Goal: Navigation & Orientation: Find specific page/section

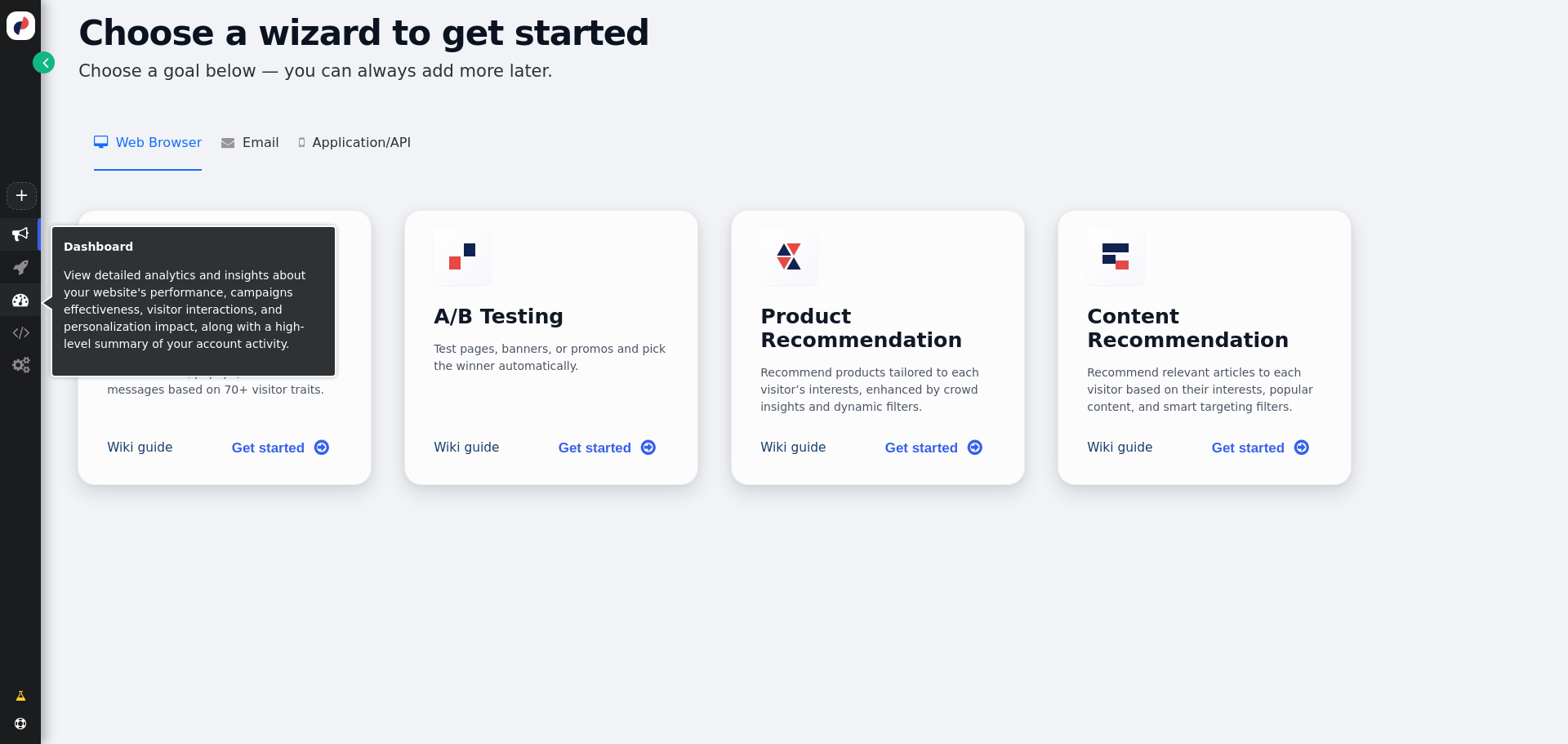
click at [18, 298] on span "" at bounding box center [21, 300] width 17 height 17
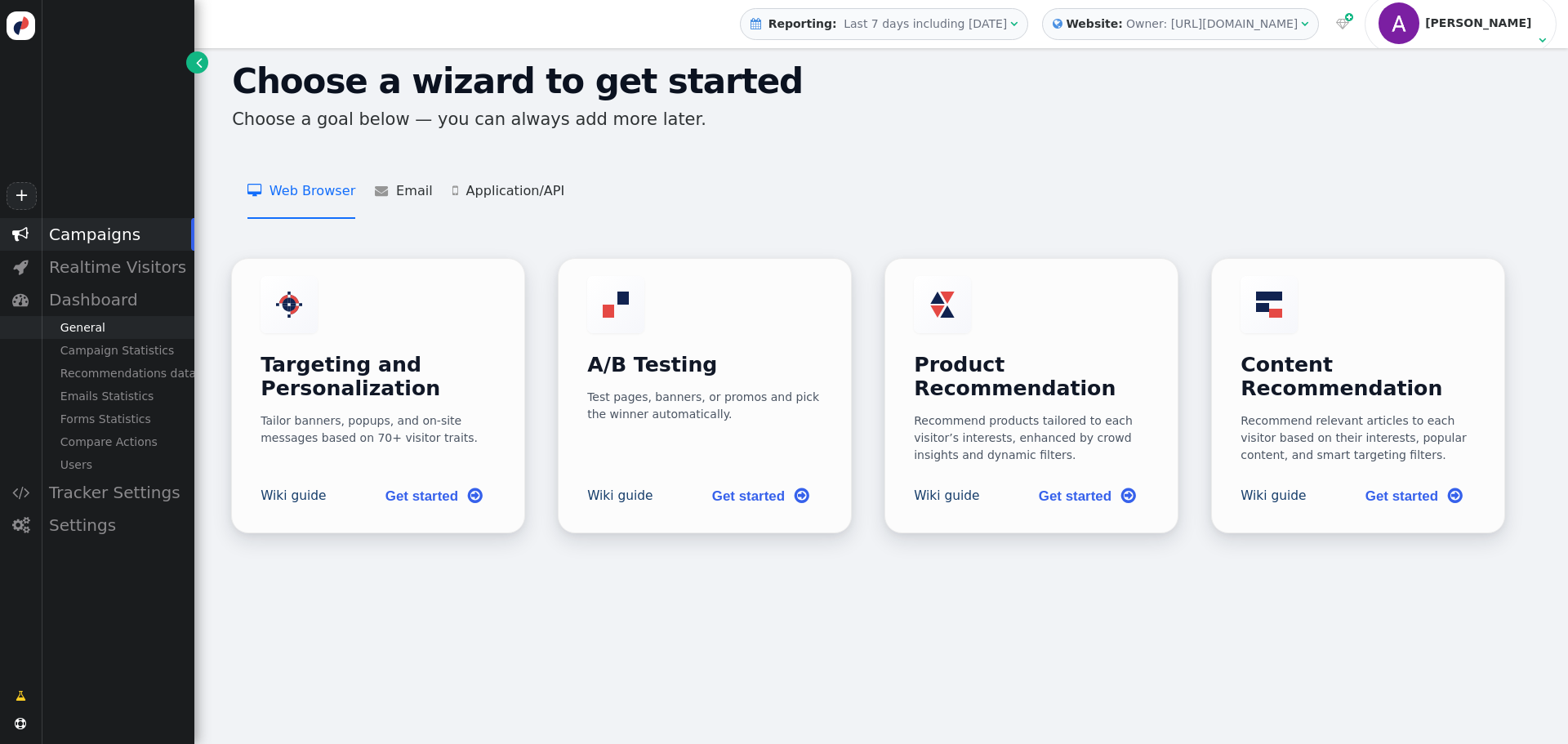
click at [98, 328] on div "General" at bounding box center [117, 327] width 154 height 22
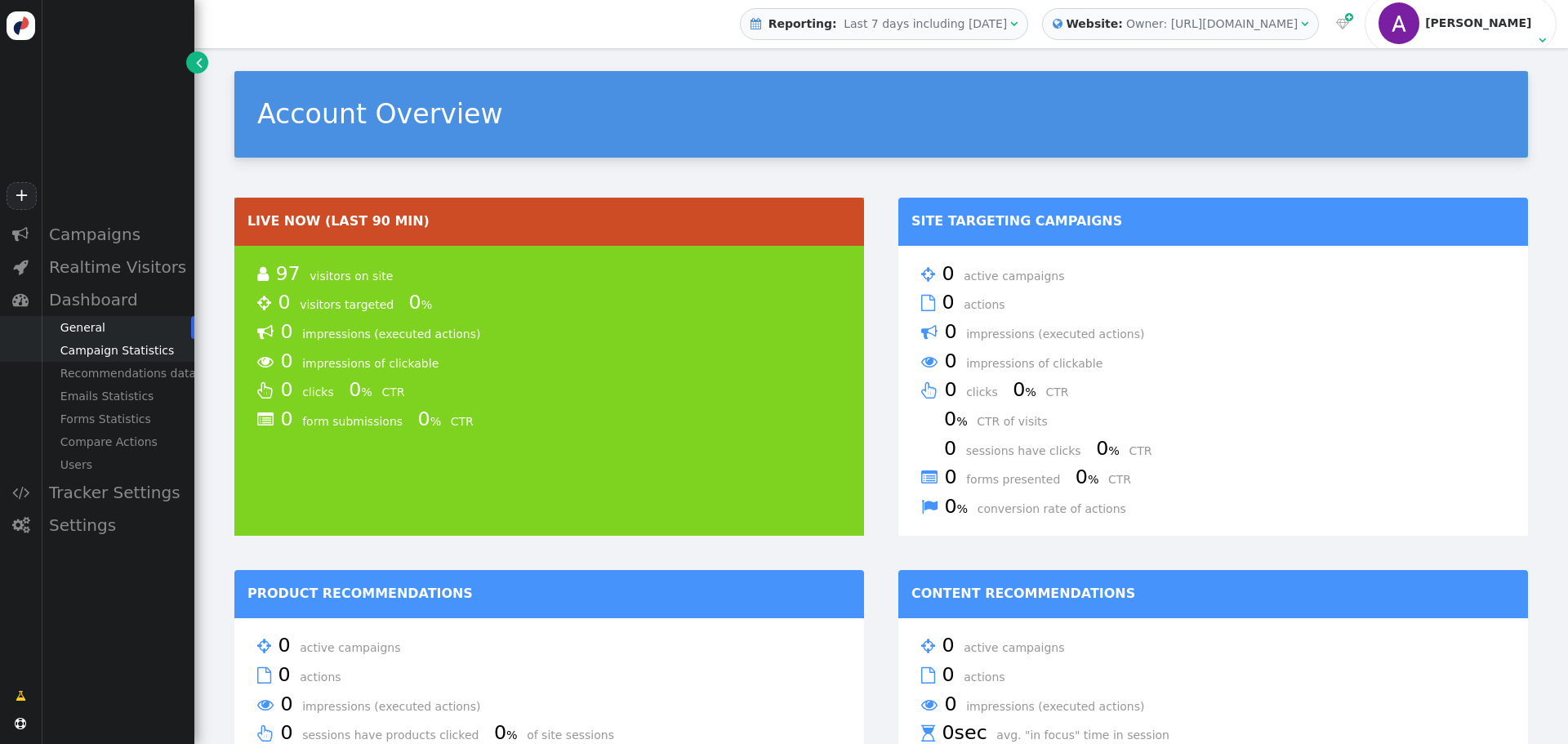
click at [102, 360] on div "Campaign Statistics" at bounding box center [117, 350] width 154 height 22
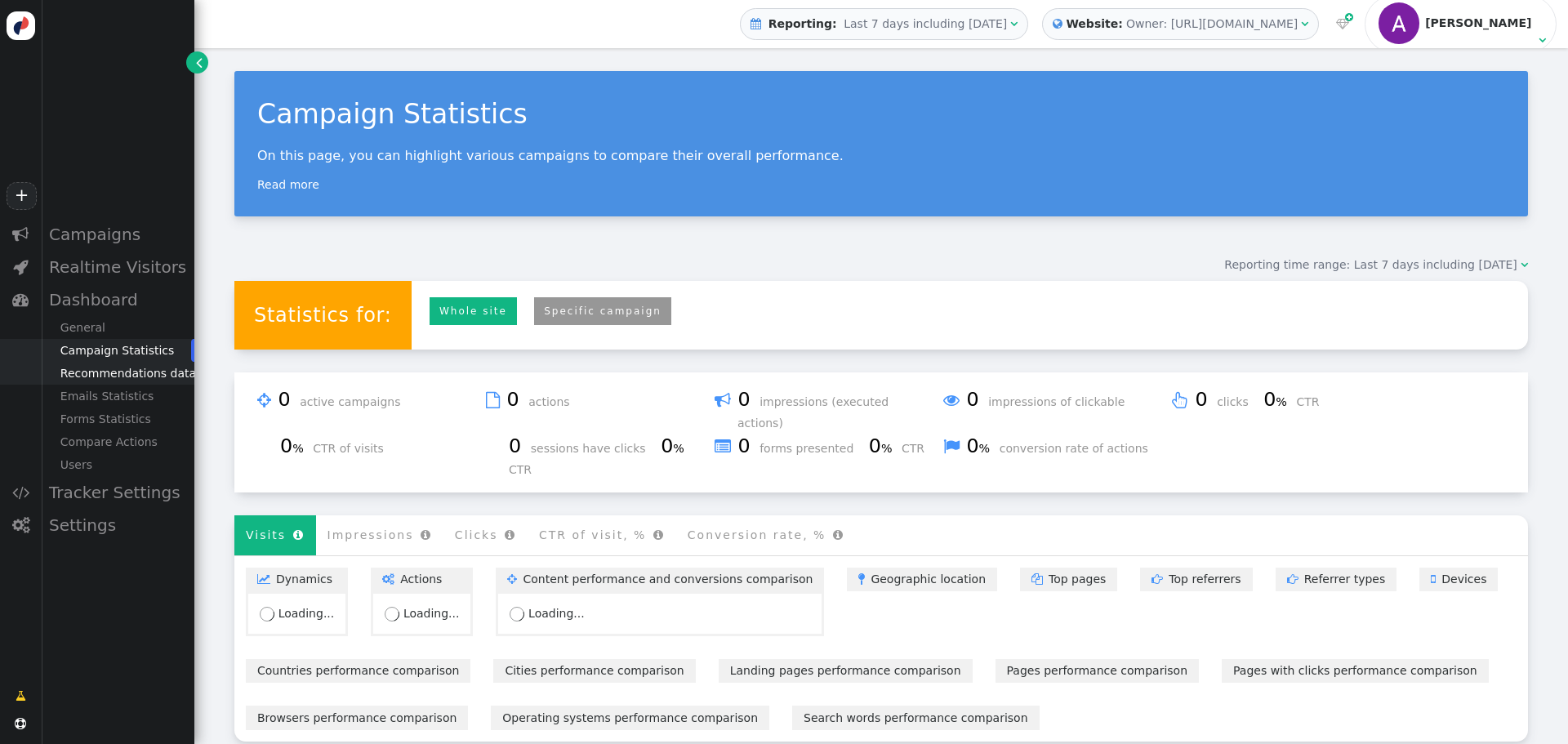
click at [132, 380] on div "Recommendations data" at bounding box center [117, 373] width 154 height 22
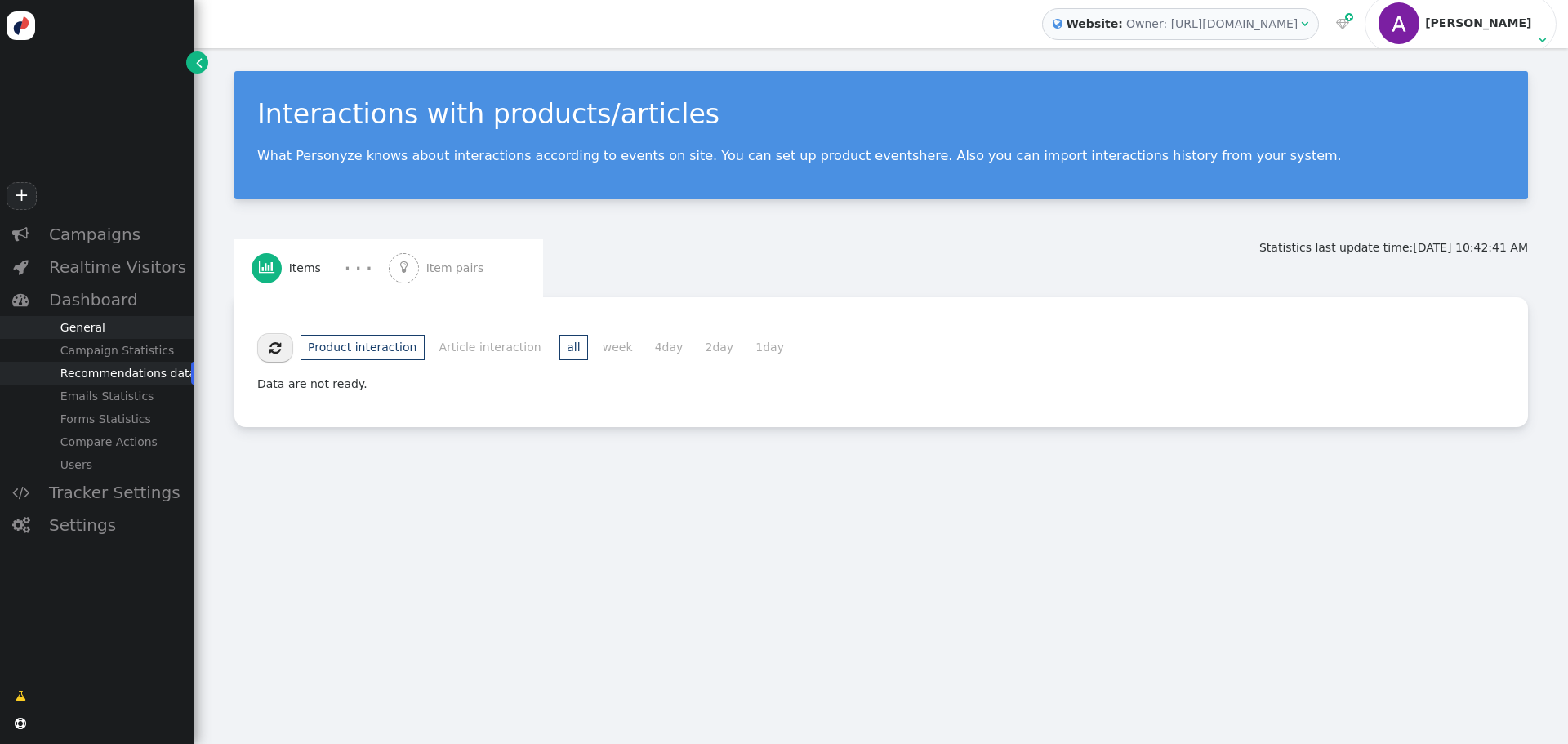
click at [111, 336] on div "General" at bounding box center [117, 327] width 154 height 22
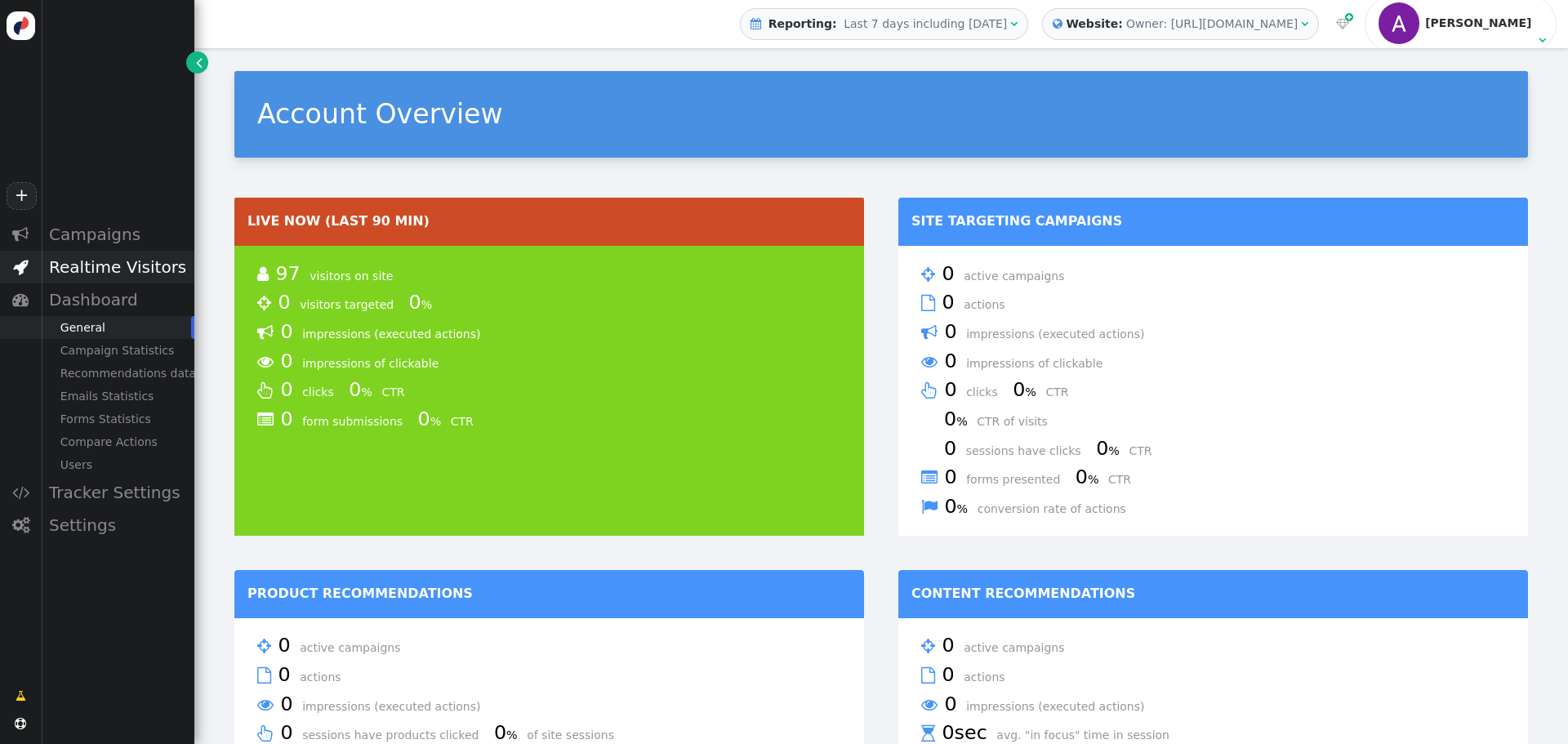
click at [92, 269] on div "Realtime Visitors" at bounding box center [117, 266] width 154 height 32
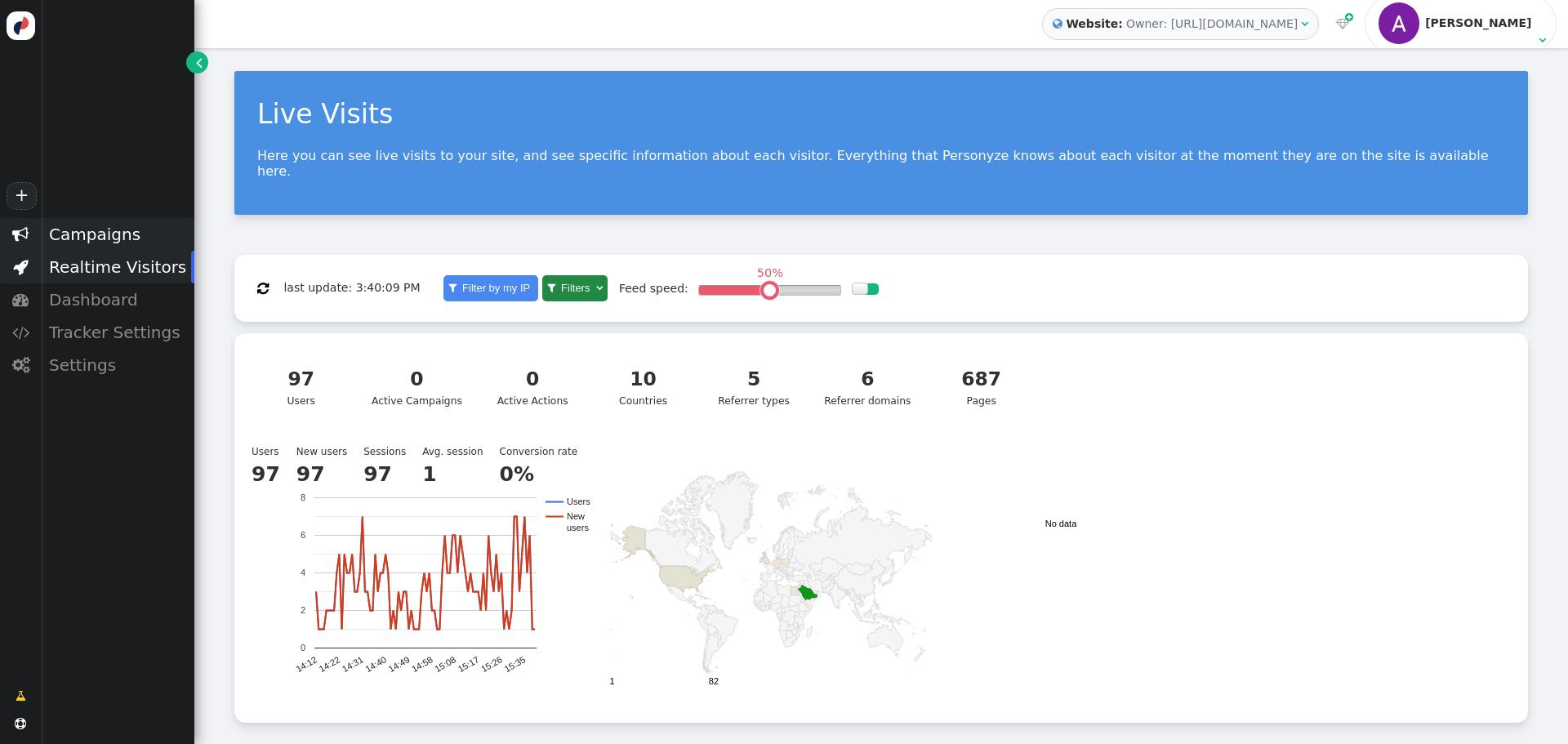
click at [88, 236] on div "Campaigns" at bounding box center [117, 234] width 154 height 32
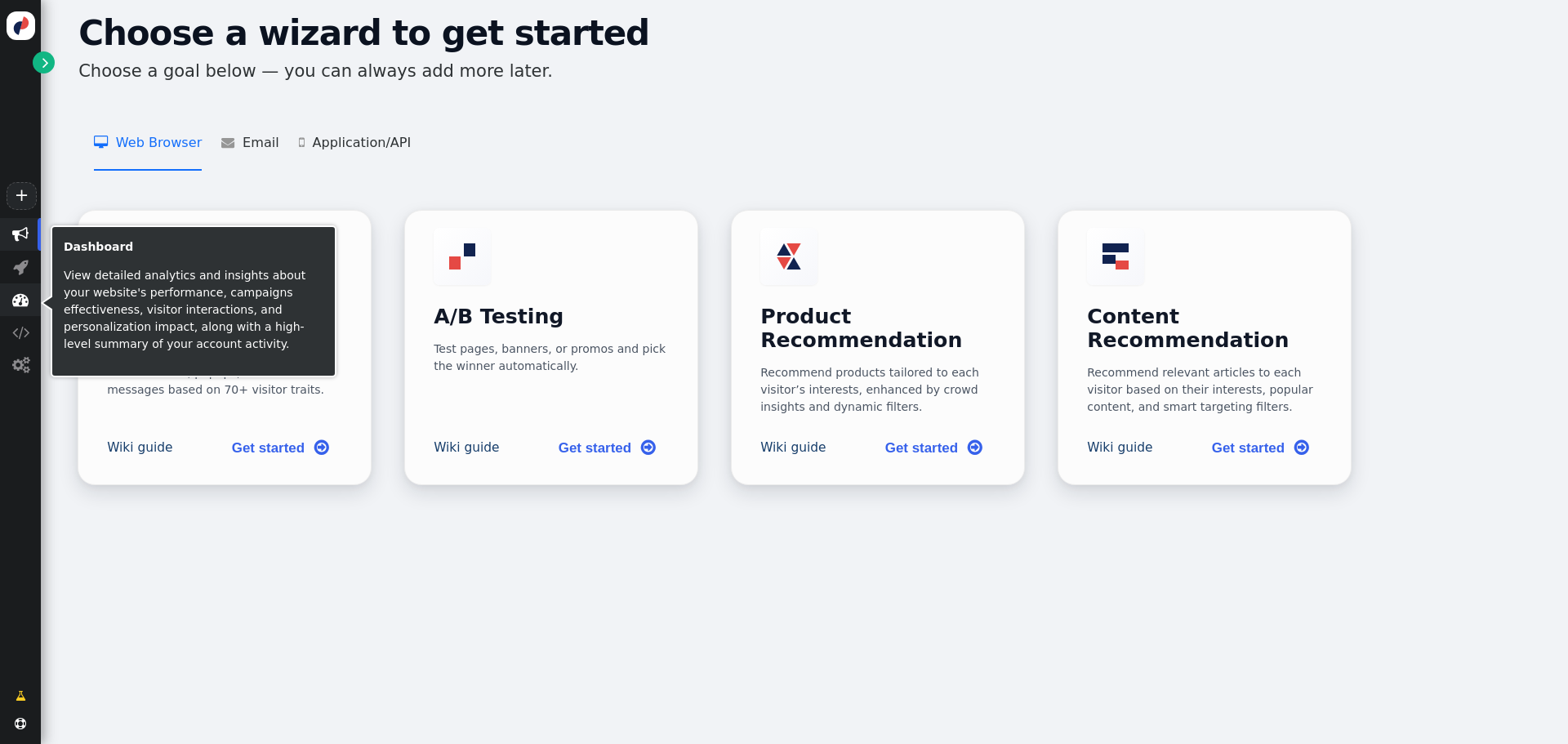
click at [22, 300] on span "" at bounding box center [21, 300] width 17 height 17
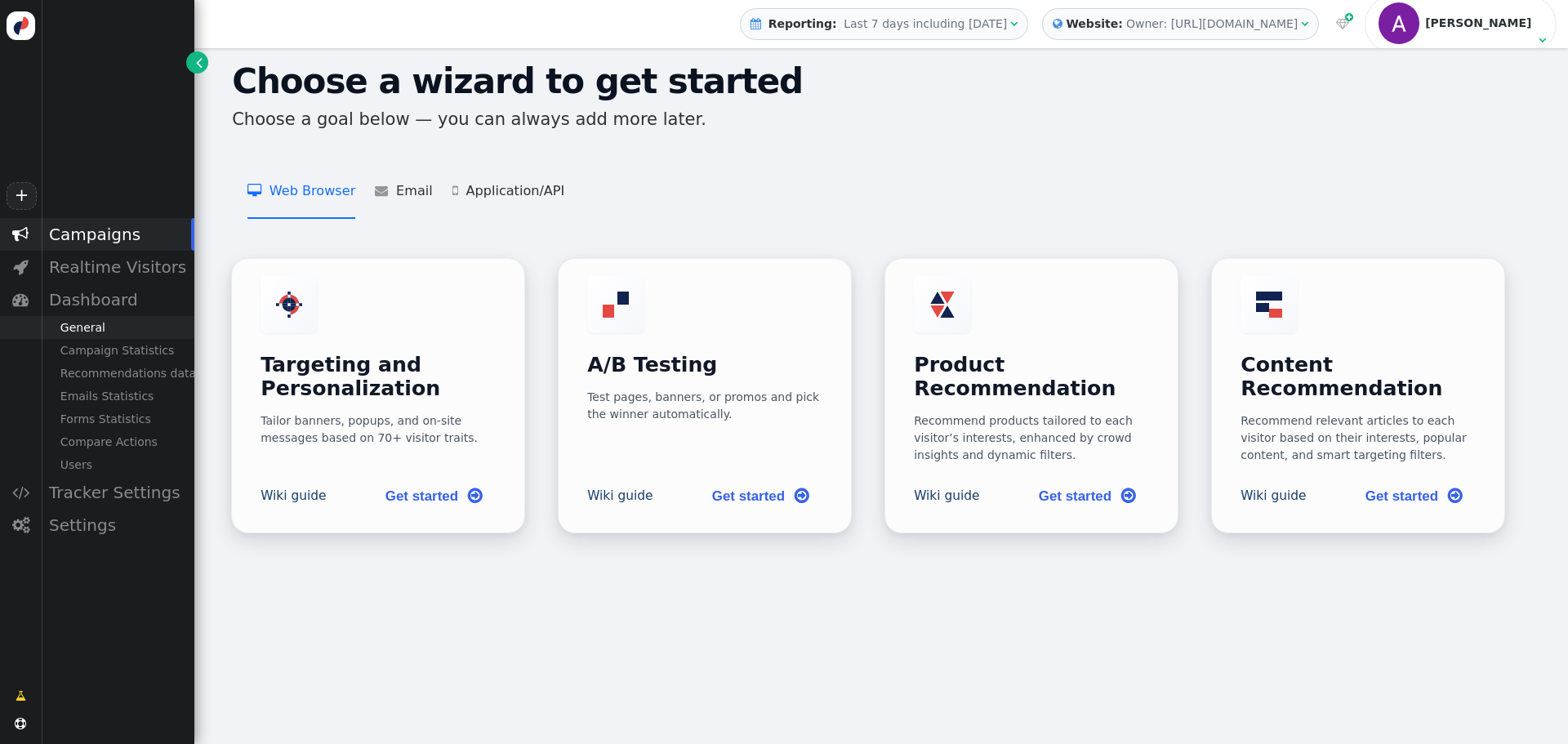
click at [110, 329] on div "General" at bounding box center [117, 327] width 154 height 22
